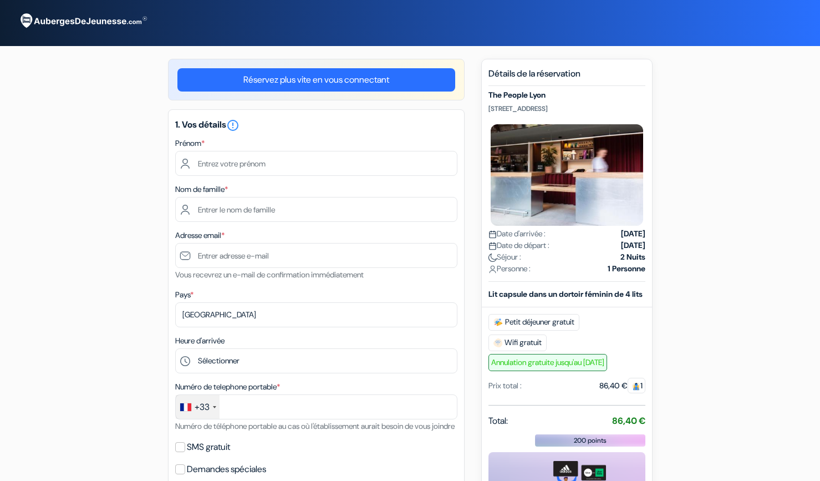
type input "fabien"
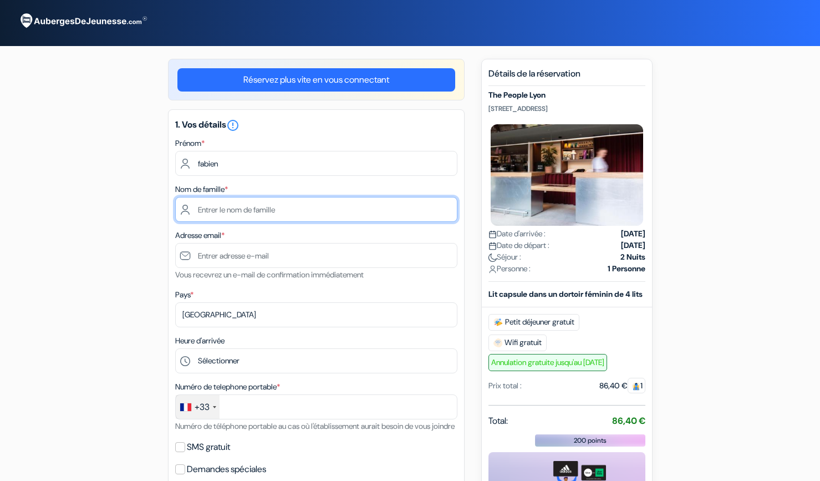
type input "kergloff"
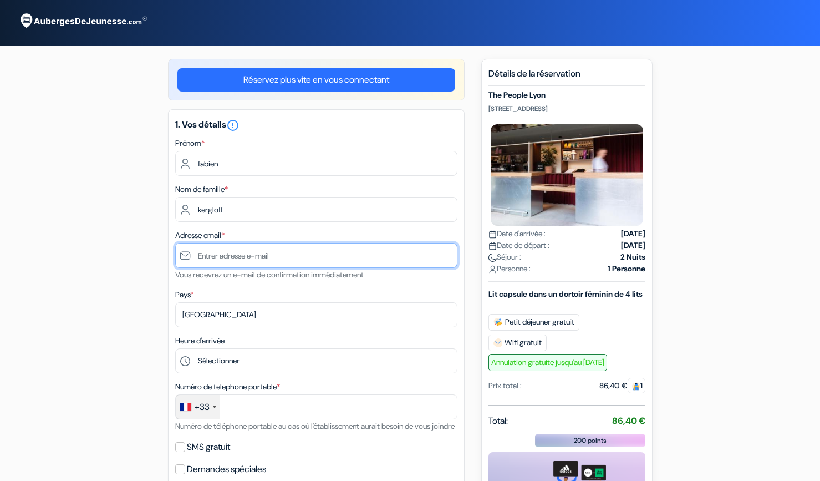
type input "[EMAIL_ADDRESS][DOMAIN_NAME]"
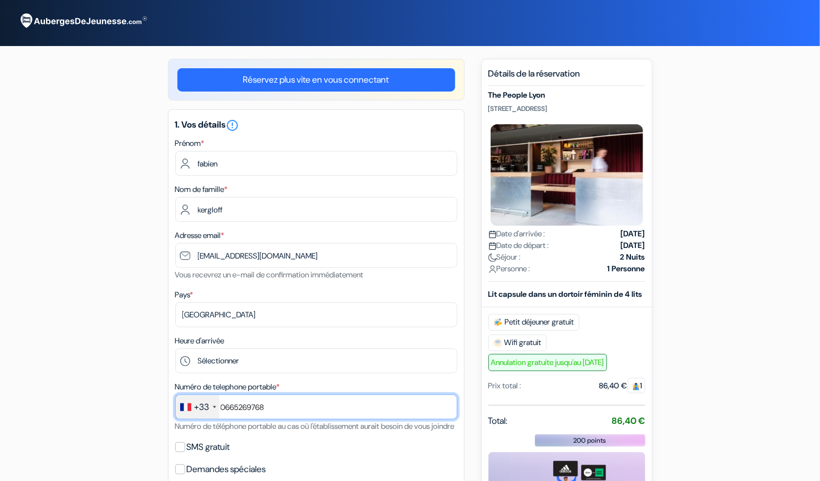
type input "0665269768"
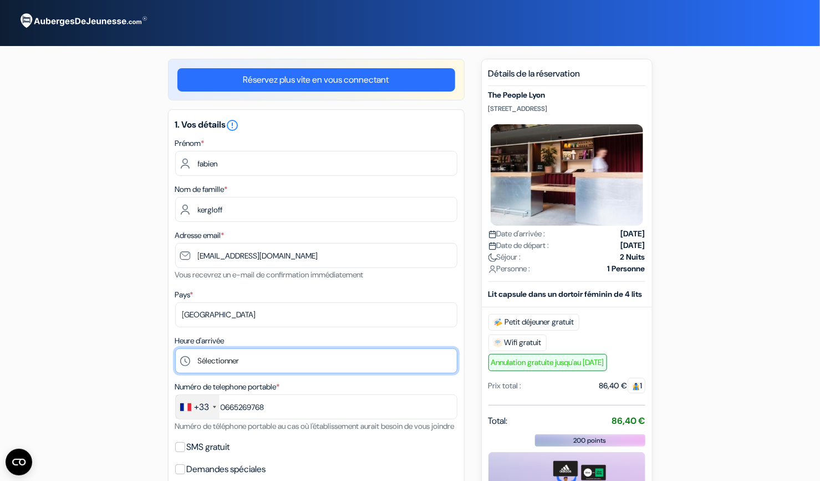
click at [318, 351] on select "Sélectionner 1:00 2:00 3:00 4:00 5:00 6:00 7:00 8:00 9:00 10:00 11:00 12:00 13:…" at bounding box center [316, 360] width 282 height 25
click at [175, 348] on select "Sélectionner 1:00 2:00 3:00 4:00 5:00 6:00 7:00 8:00 9:00 10:00 11:00 12:00 13:…" at bounding box center [316, 360] width 282 height 25
click at [280, 358] on select "Sélectionner 1:00 2:00 3:00 4:00 5:00 6:00 7:00 8:00 9:00 10:00 11:00 12:00 13:…" at bounding box center [316, 360] width 282 height 25
select select "14"
click at [175, 348] on select "Sélectionner 1:00 2:00 3:00 4:00 5:00 6:00 7:00 8:00 9:00 10:00 11:00 12:00 13:…" at bounding box center [316, 360] width 282 height 25
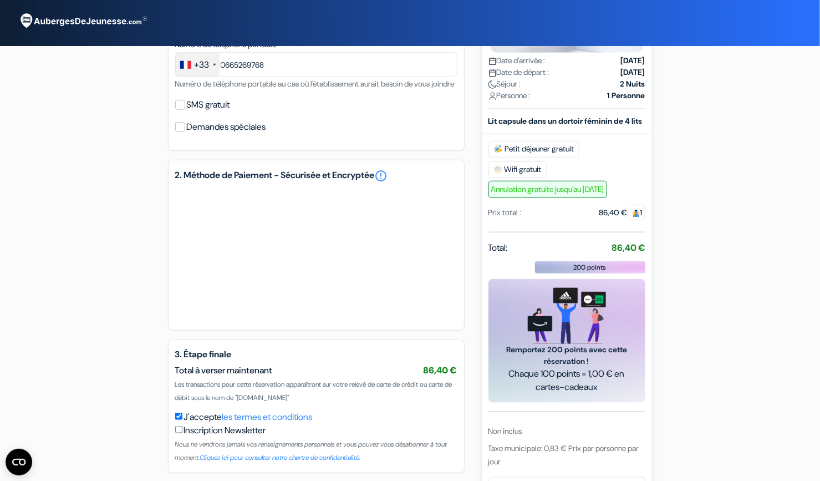
scroll to position [351, 0]
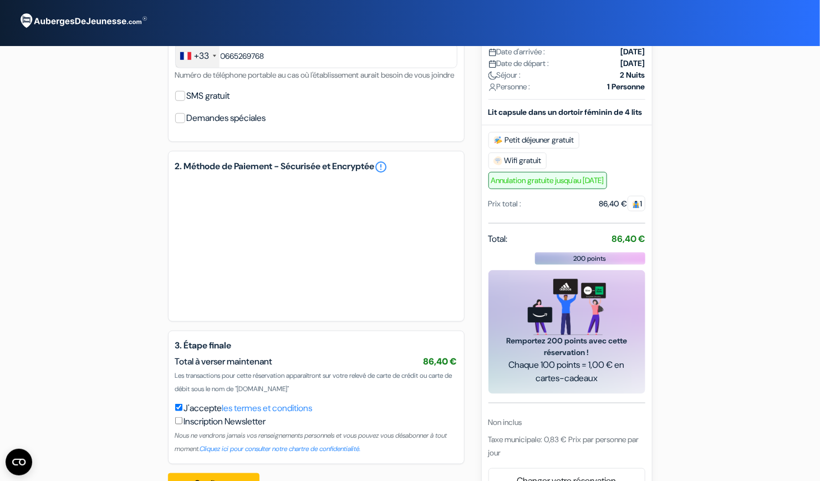
click at [176, 417] on input "checkbox" at bounding box center [178, 420] width 7 height 7
checkbox input "true"
click at [223, 473] on button "Confirmer Loading..." at bounding box center [214, 483] width 92 height 21
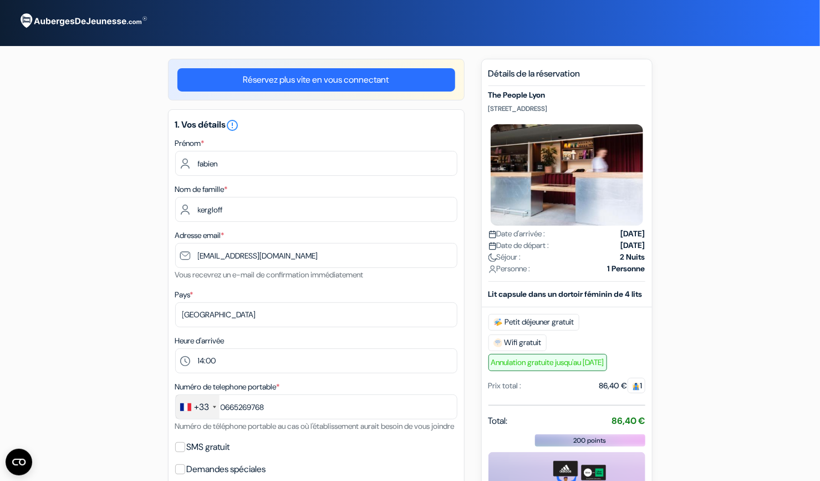
scroll to position [378, 0]
